Goal: Information Seeking & Learning: Learn about a topic

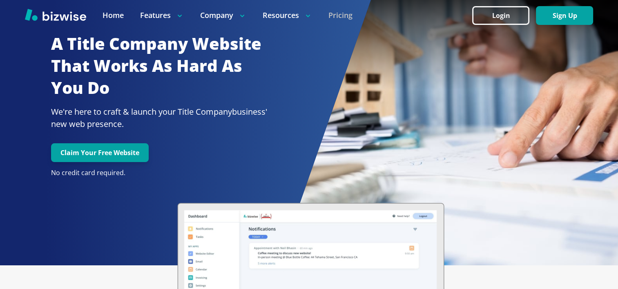
click at [347, 13] on link "Pricing" at bounding box center [341, 15] width 24 height 10
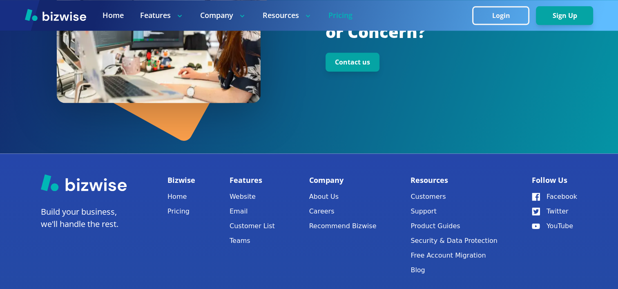
scroll to position [1094, 0]
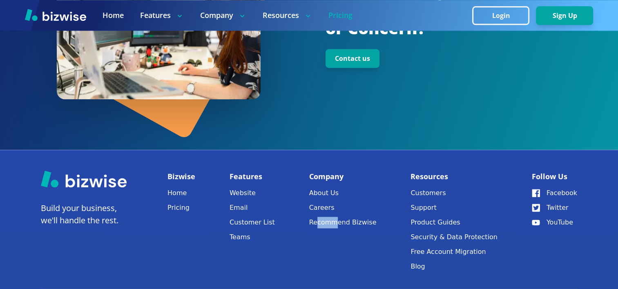
click at [313, 233] on div "Bizwise Home Pricing Features Website Email Customer List Teams Company About U…" at bounding box center [373, 222] width 410 height 105
drag, startPoint x: 313, startPoint y: 233, endPoint x: 251, endPoint y: 192, distance: 75.1
click at [251, 192] on link "Website" at bounding box center [252, 193] width 45 height 11
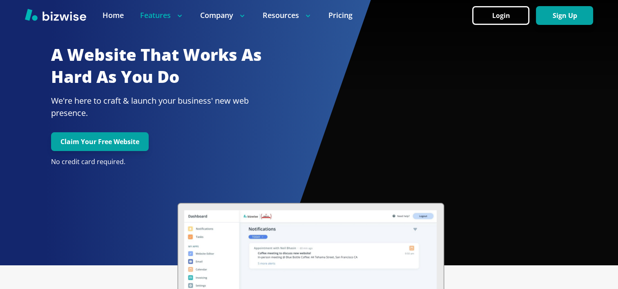
click at [251, 192] on div "A Website That Works As Hard As You Do We're here to craft & launch your busine…" at bounding box center [159, 124] width 237 height 223
